Goal: Information Seeking & Learning: Check status

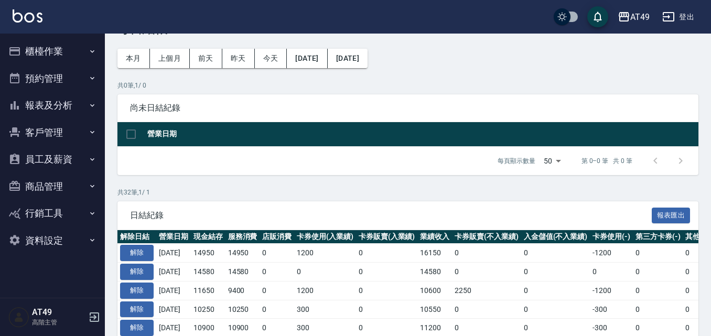
scroll to position [52, 0]
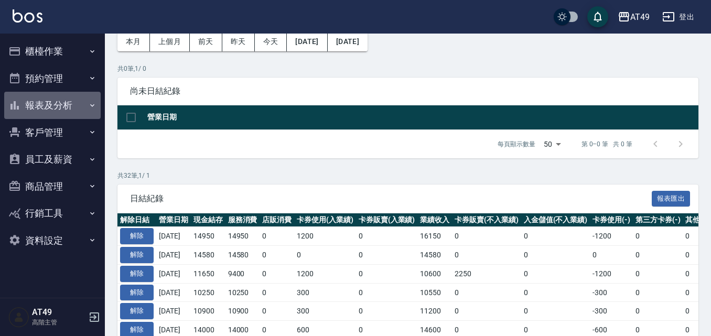
click at [74, 106] on button "報表及分析" at bounding box center [52, 105] width 96 height 27
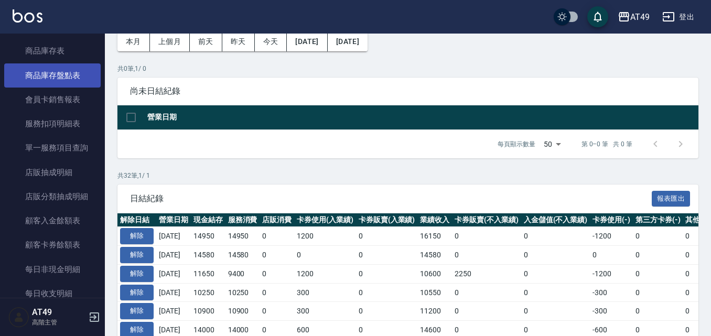
scroll to position [681, 0]
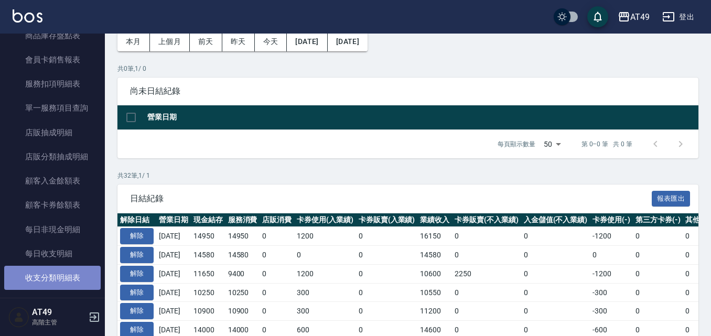
click at [76, 281] on link "收支分類明細表" at bounding box center [52, 278] width 96 height 24
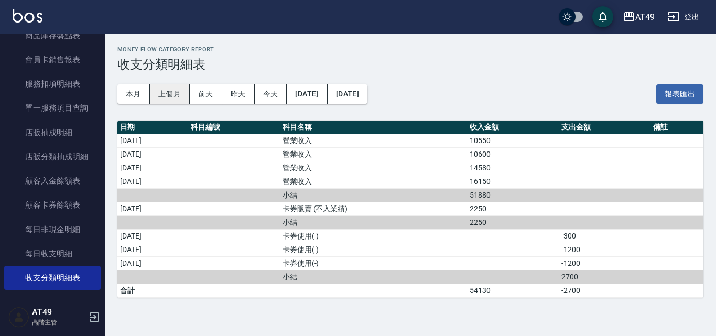
click at [177, 93] on button "上個月" at bounding box center [170, 93] width 40 height 19
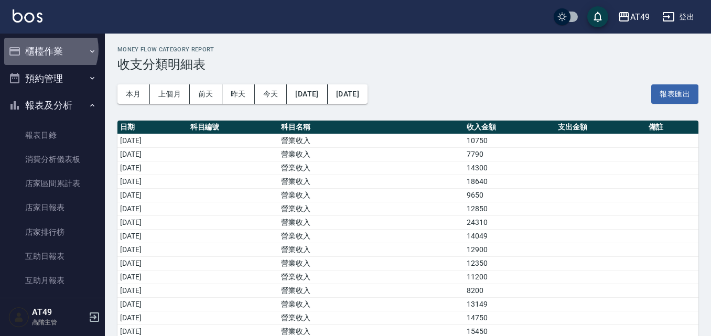
click at [47, 49] on button "櫃檯作業" at bounding box center [52, 51] width 96 height 27
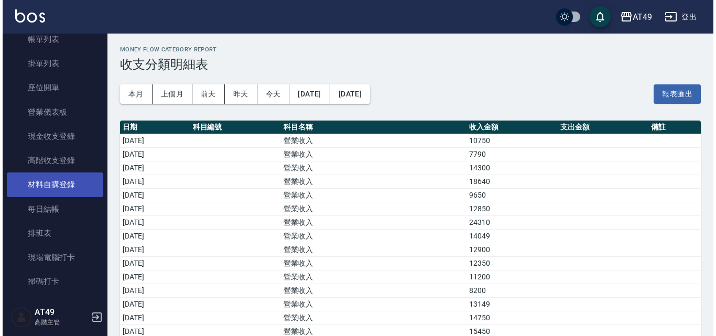
scroll to position [105, 0]
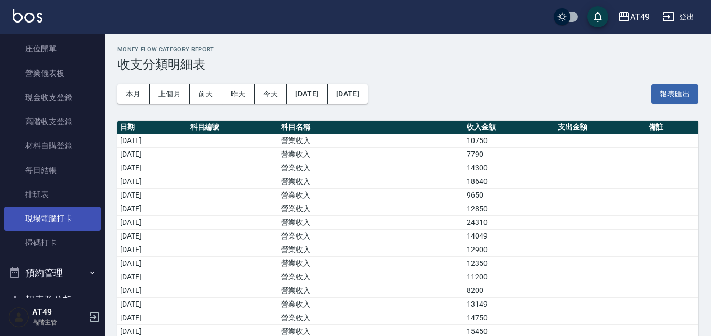
click at [64, 221] on link "現場電腦打卡" at bounding box center [52, 219] width 96 height 24
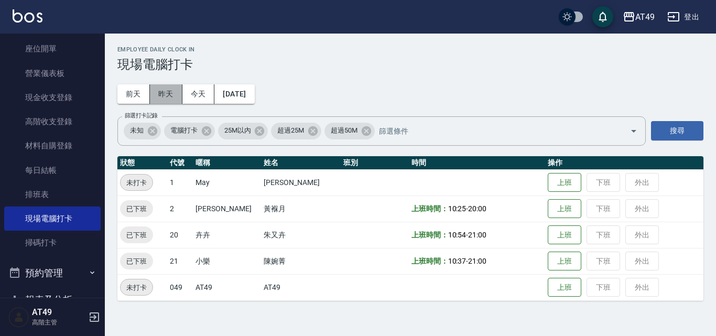
click at [165, 96] on button "昨天" at bounding box center [166, 93] width 32 height 19
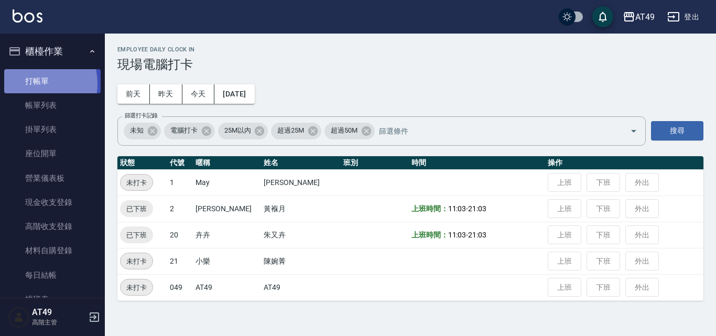
click at [34, 83] on link "打帳單" at bounding box center [52, 81] width 96 height 24
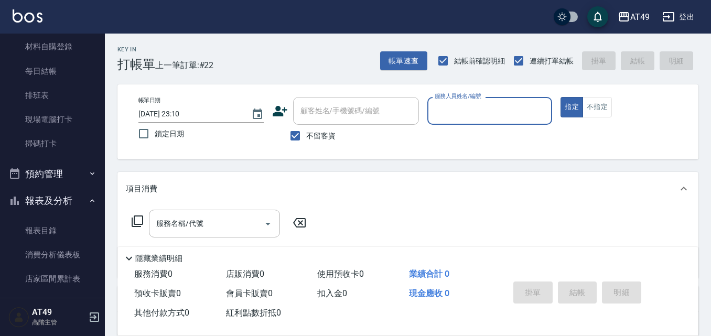
scroll to position [262, 0]
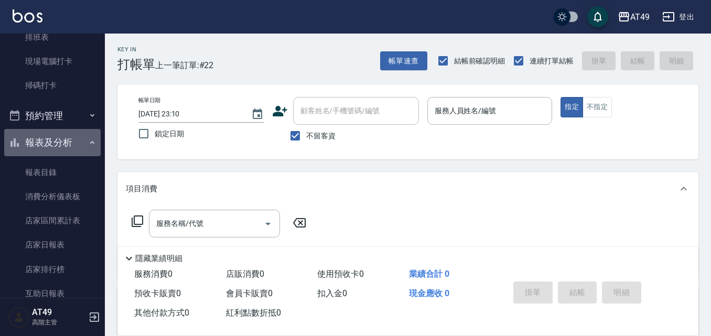
click at [62, 143] on button "報表及分析" at bounding box center [52, 142] width 96 height 27
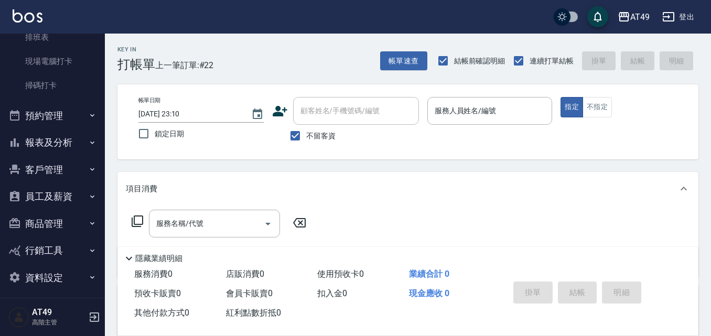
click at [45, 145] on button "報表及分析" at bounding box center [52, 142] width 96 height 27
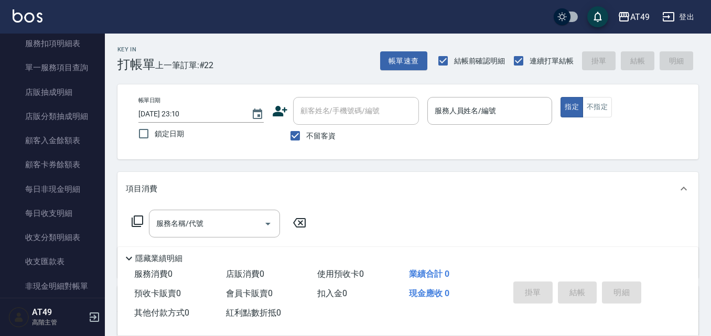
scroll to position [1048, 0]
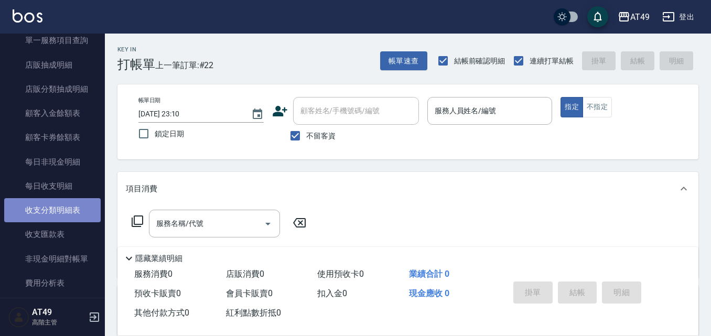
click at [62, 210] on link "收支分類明細表" at bounding box center [52, 210] width 96 height 24
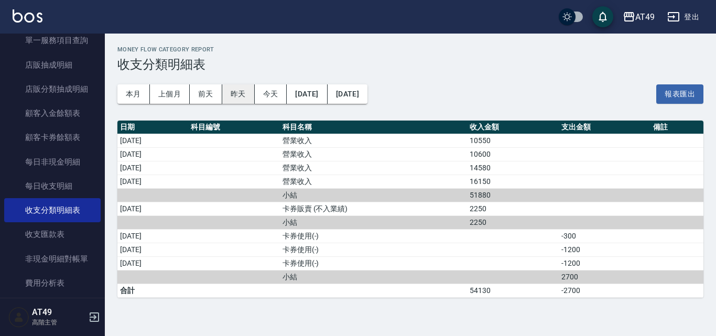
click at [237, 100] on button "昨天" at bounding box center [238, 93] width 32 height 19
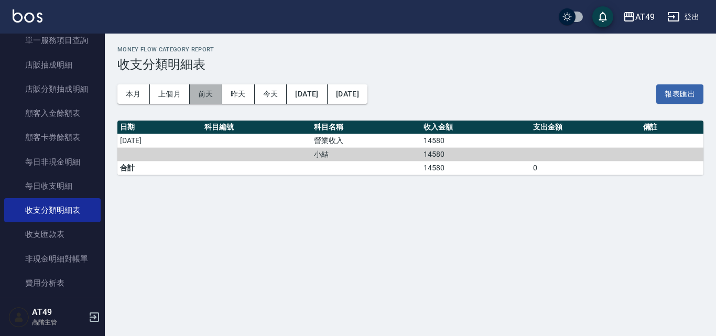
click at [200, 90] on button "前天" at bounding box center [206, 93] width 32 height 19
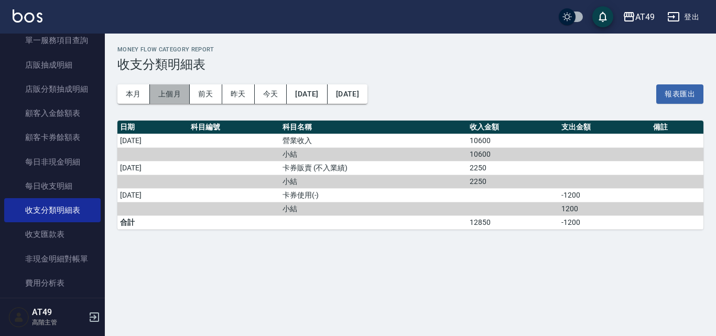
click at [162, 95] on button "上個月" at bounding box center [170, 93] width 40 height 19
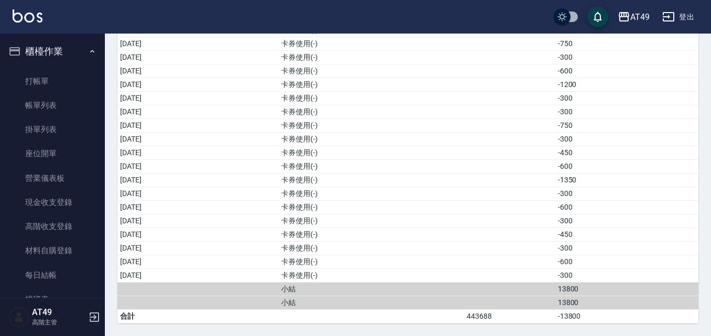
click at [68, 54] on button "櫃檯作業" at bounding box center [52, 51] width 96 height 27
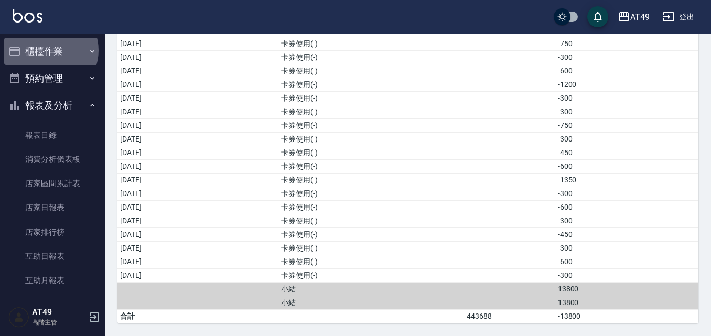
click at [49, 50] on button "櫃檯作業" at bounding box center [52, 51] width 96 height 27
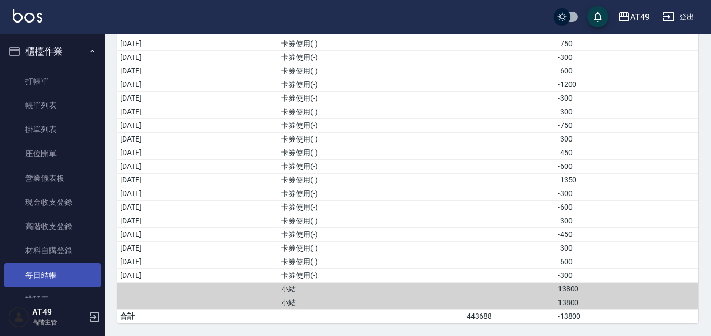
click at [61, 276] on link "每日結帳" at bounding box center [52, 275] width 96 height 24
